Goal: Information Seeking & Learning: Find contact information

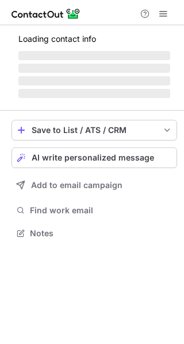
scroll to position [241, 184]
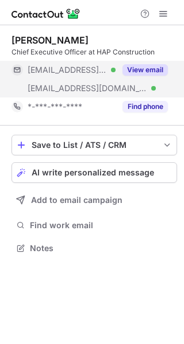
click at [145, 66] on button "View email" at bounding box center [144, 69] width 45 height 11
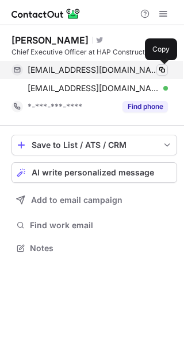
click at [158, 69] on span at bounding box center [161, 69] width 9 height 9
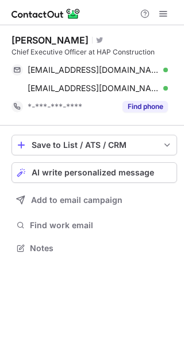
scroll to position [241, 184]
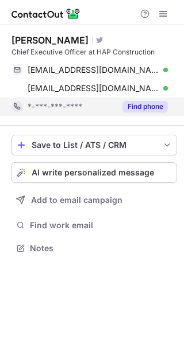
click at [146, 109] on button "Find phone" at bounding box center [144, 106] width 45 height 11
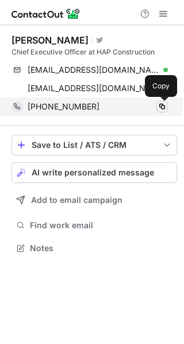
click at [162, 108] on span at bounding box center [161, 106] width 9 height 9
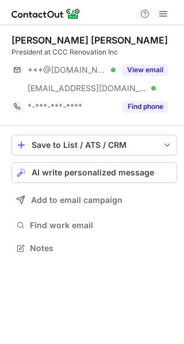
scroll to position [241, 184]
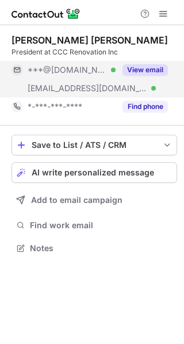
click at [151, 69] on button "View email" at bounding box center [144, 69] width 45 height 11
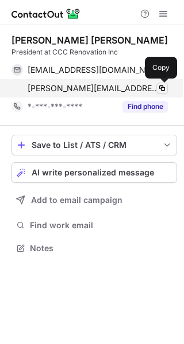
click at [166, 86] on button at bounding box center [161, 88] width 11 height 11
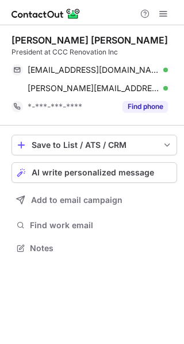
scroll to position [241, 184]
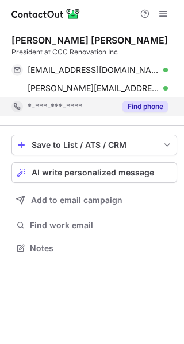
click at [151, 113] on div "Find phone" at bounding box center [141, 107] width 52 height 18
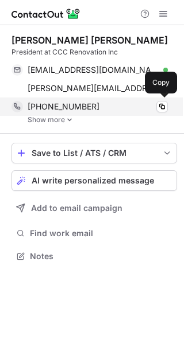
click at [165, 112] on div "+13479925945 Copy" at bounding box center [89, 107] width 156 height 18
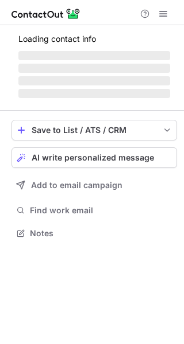
scroll to position [259, 184]
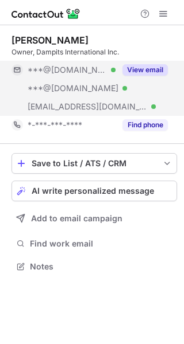
click at [154, 72] on button "View email" at bounding box center [144, 69] width 45 height 11
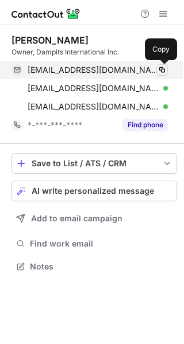
click at [165, 69] on span at bounding box center [161, 69] width 9 height 9
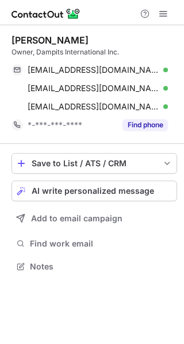
scroll to position [259, 184]
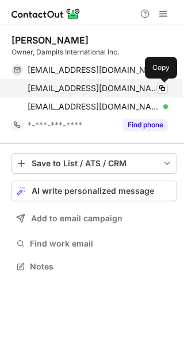
click at [166, 84] on span at bounding box center [161, 88] width 9 height 9
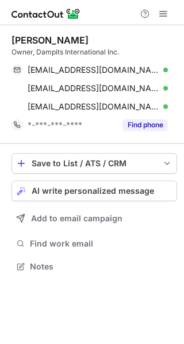
scroll to position [259, 184]
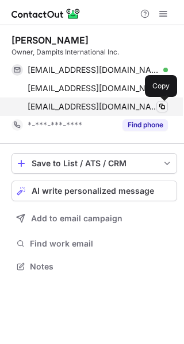
click at [161, 105] on span at bounding box center [161, 106] width 9 height 9
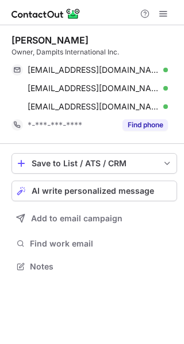
scroll to position [259, 184]
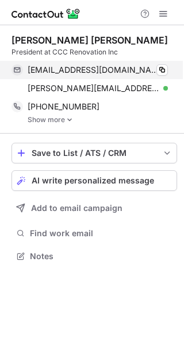
scroll to position [248, 184]
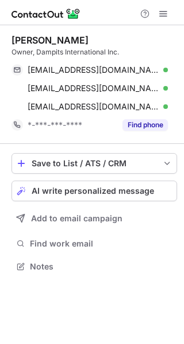
scroll to position [259, 184]
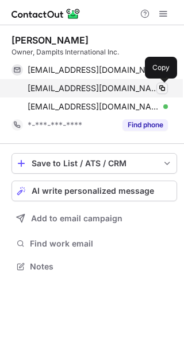
click at [165, 84] on span at bounding box center [161, 88] width 9 height 9
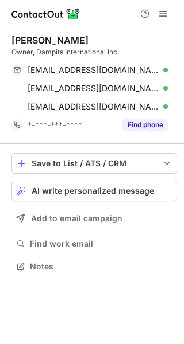
scroll to position [259, 184]
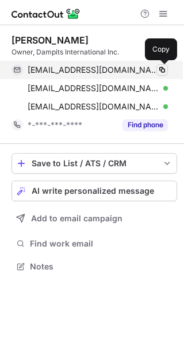
click at [160, 71] on span at bounding box center [161, 69] width 9 height 9
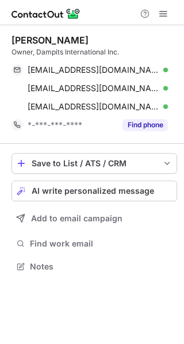
scroll to position [259, 184]
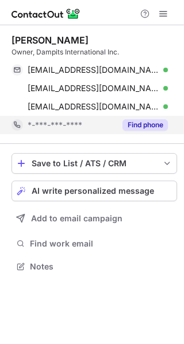
click at [150, 124] on button "Find phone" at bounding box center [144, 124] width 45 height 11
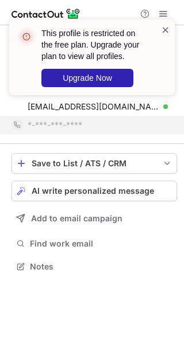
click at [166, 29] on span at bounding box center [165, 29] width 9 height 11
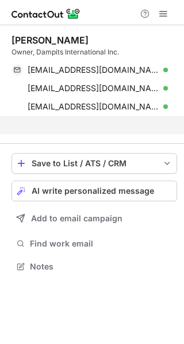
scroll to position [241, 184]
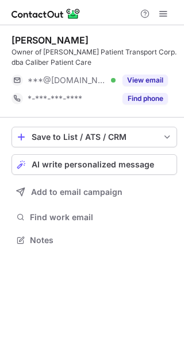
scroll to position [232, 184]
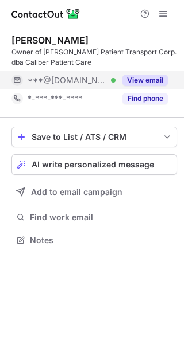
click at [157, 75] on button "View email" at bounding box center [144, 80] width 45 height 11
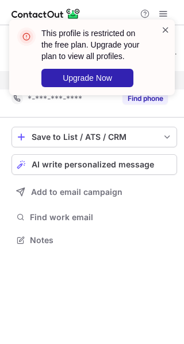
click at [166, 26] on span at bounding box center [165, 29] width 9 height 11
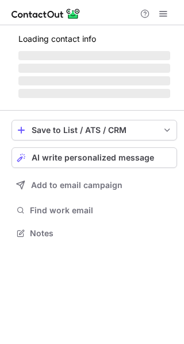
scroll to position [232, 184]
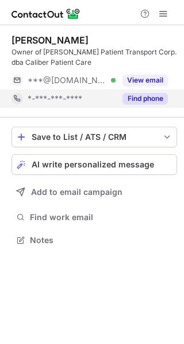
click at [160, 102] on button "Find phone" at bounding box center [144, 98] width 45 height 11
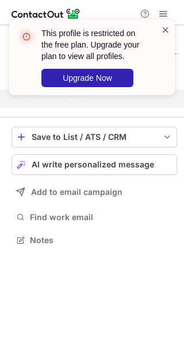
click at [168, 25] on span at bounding box center [165, 29] width 9 height 11
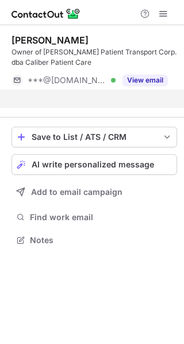
scroll to position [214, 184]
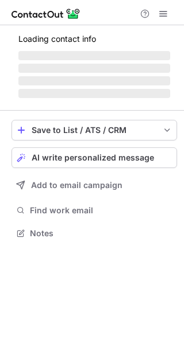
scroll to position [222, 184]
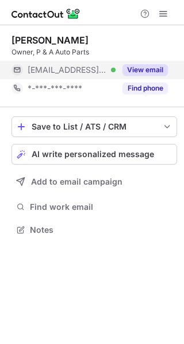
scroll to position [222, 184]
click at [144, 64] on button "View email" at bounding box center [144, 69] width 45 height 11
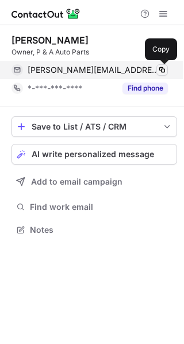
click at [166, 67] on button at bounding box center [161, 69] width 11 height 11
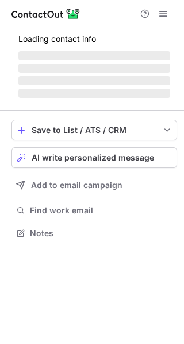
scroll to position [222, 184]
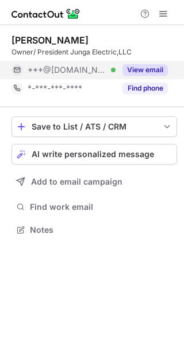
click at [156, 68] on button "View email" at bounding box center [144, 69] width 45 height 11
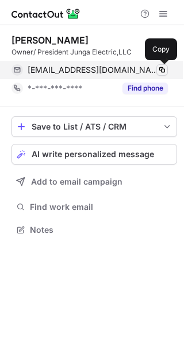
click at [164, 68] on span at bounding box center [161, 69] width 9 height 9
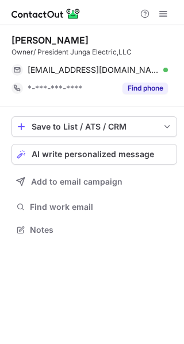
scroll to position [222, 184]
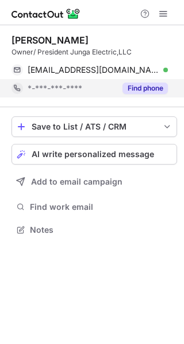
click at [154, 86] on button "Find phone" at bounding box center [144, 88] width 45 height 11
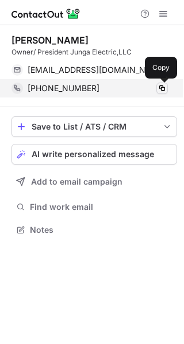
click at [163, 86] on span at bounding box center [161, 88] width 9 height 9
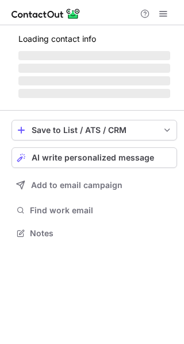
scroll to position [222, 184]
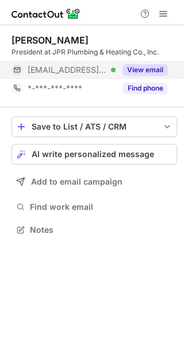
click at [151, 75] on button "View email" at bounding box center [144, 69] width 45 height 11
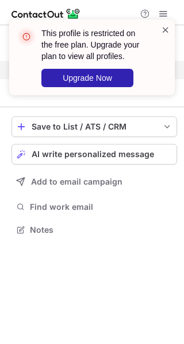
click at [169, 30] on span at bounding box center [165, 29] width 9 height 11
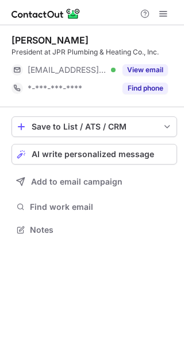
scroll to position [222, 184]
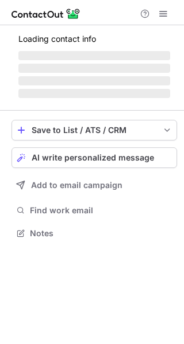
scroll to position [222, 184]
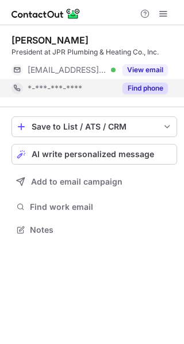
click at [156, 84] on button "Find phone" at bounding box center [144, 88] width 45 height 11
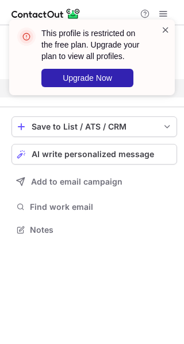
click at [165, 29] on span at bounding box center [165, 29] width 9 height 11
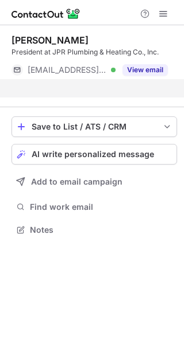
scroll to position [204, 184]
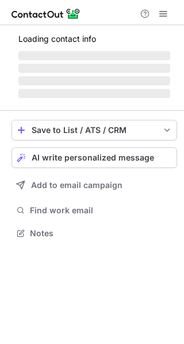
scroll to position [222, 184]
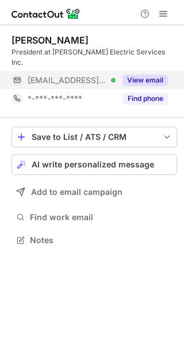
click at [155, 75] on button "View email" at bounding box center [144, 80] width 45 height 11
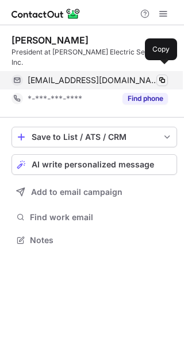
click at [166, 75] on button at bounding box center [161, 80] width 11 height 11
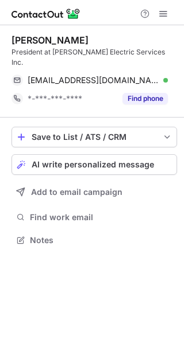
scroll to position [222, 184]
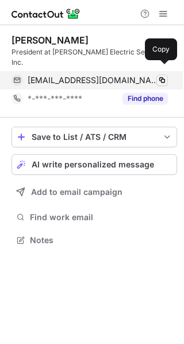
click at [165, 76] on span at bounding box center [161, 80] width 9 height 9
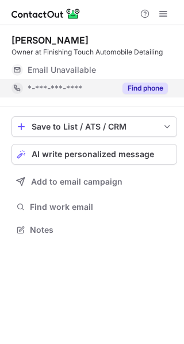
scroll to position [222, 184]
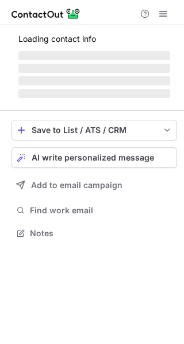
scroll to position [222, 184]
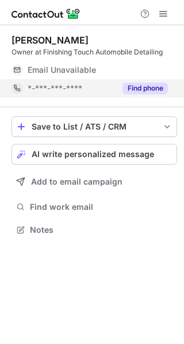
click at [144, 90] on button "Find phone" at bounding box center [144, 88] width 45 height 11
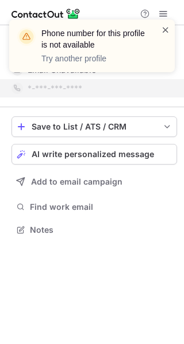
click at [166, 30] on span at bounding box center [165, 29] width 9 height 11
